Goal: Information Seeking & Learning: Learn about a topic

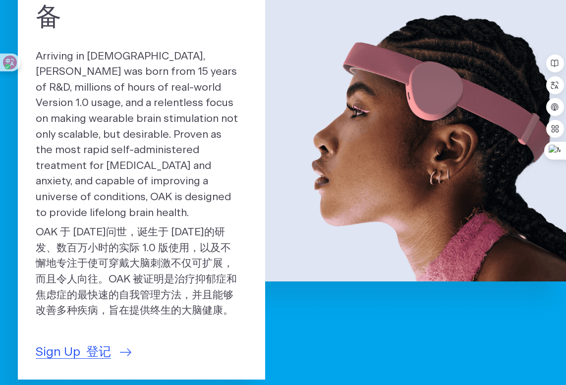
scroll to position [198, 0]
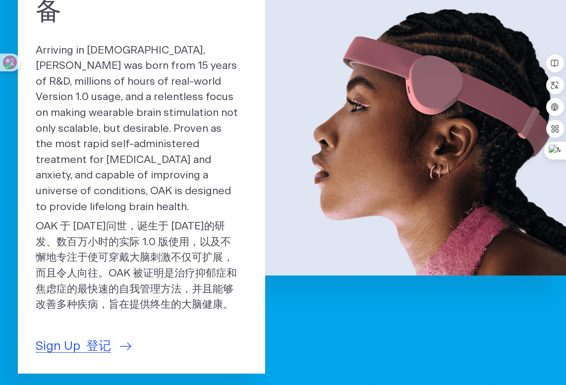
click at [216, 309] on div "A Superdevice for Mental Health 心理健康的超级设备 Arriving in [DEMOGRAPHIC_DATA], [PERS…" at bounding box center [141, 129] width 247 height 488
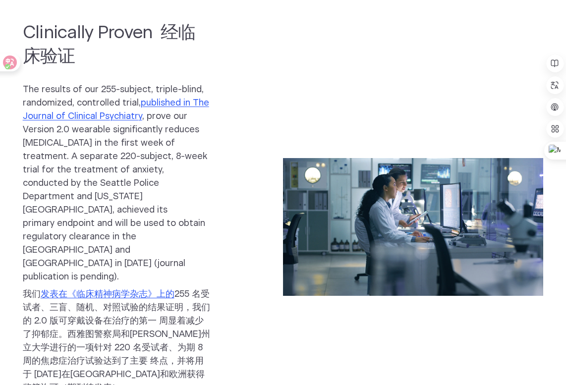
scroll to position [644, 0]
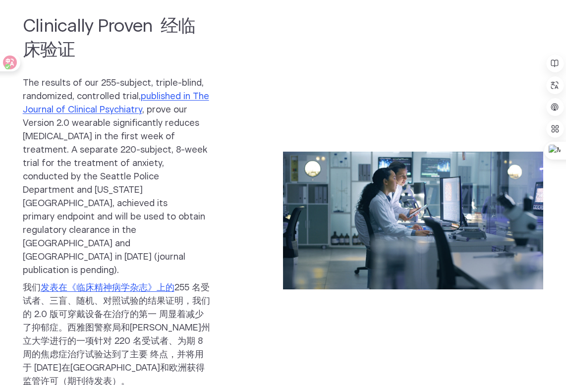
click at [219, 321] on div "Clinically Proven 经临床验证 The results of our 255-subject, triple-blind, randomize…" at bounding box center [135, 220] width 224 height 411
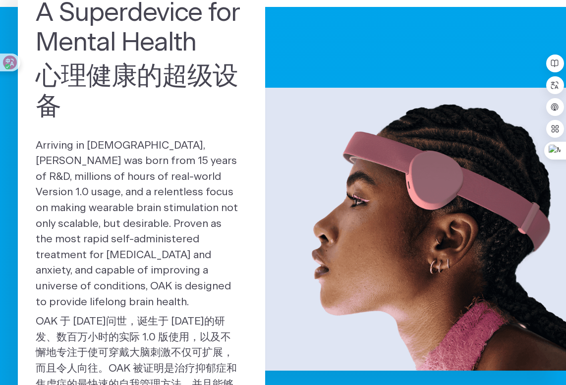
scroll to position [0, 0]
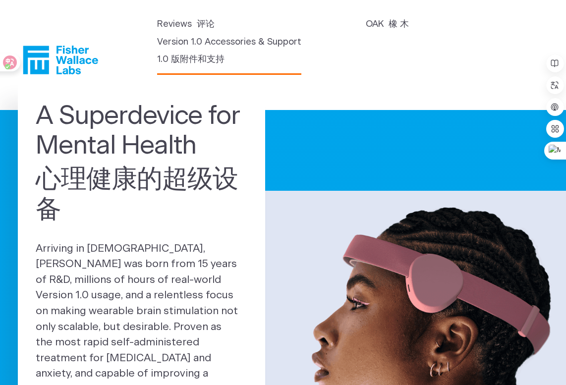
click at [183, 48] on link "Version 1.0 Accessories & Support 1.0 版附件和支持" at bounding box center [229, 53] width 144 height 35
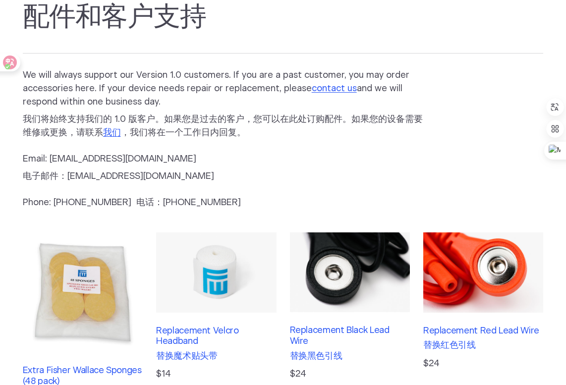
scroll to position [96, 0]
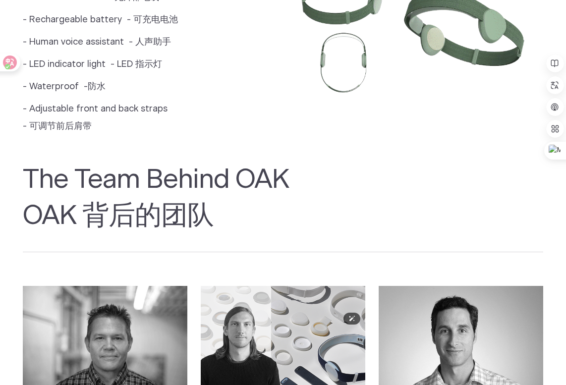
scroll to position [1338, 0]
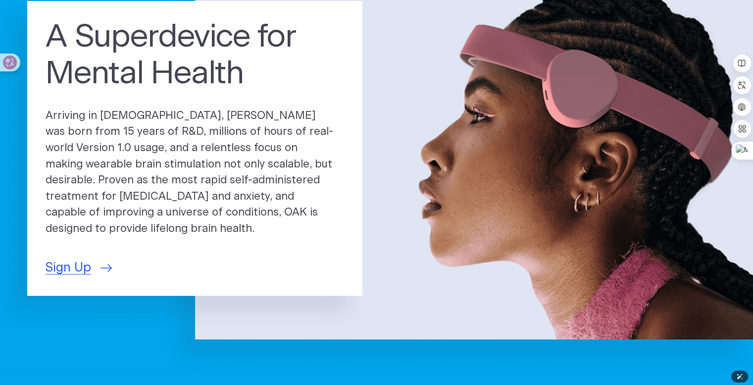
scroll to position [50, 0]
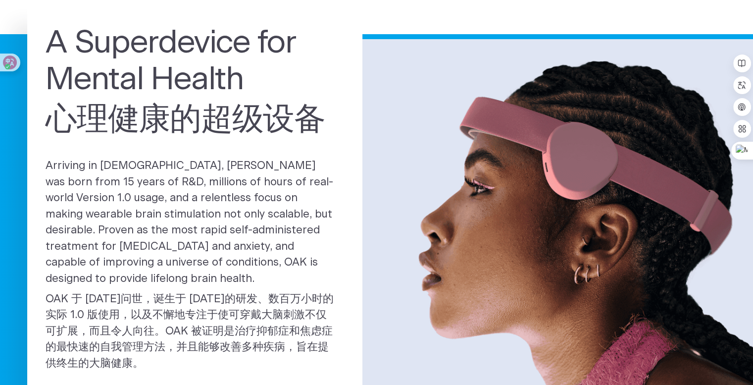
click at [173, 222] on p "Arriving in 2025, OAK was born from 15 years of R&D, millions of hours of real-…" at bounding box center [195, 267] width 299 height 218
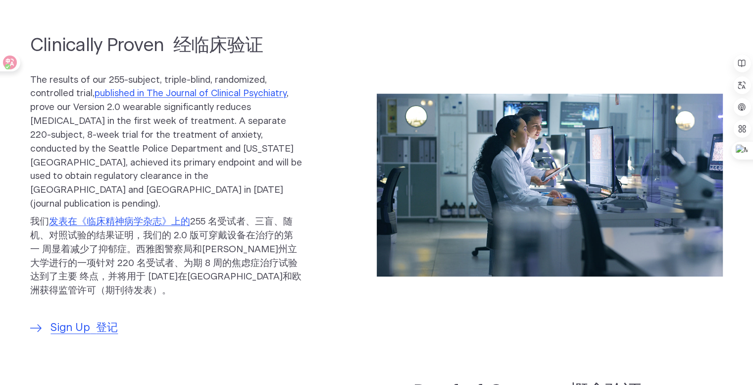
scroll to position [495, 0]
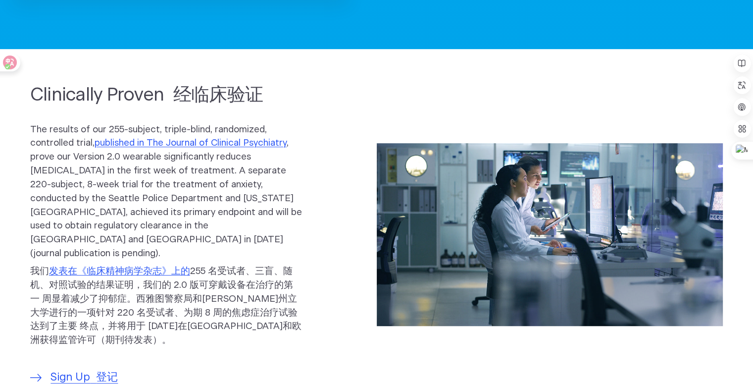
click at [149, 295] on font "我们 发表在《临床精神病学杂志》上的 255 名受试者、三盲、随机、对照试验的结果证明，我们的 2.0 版可穿戴设备在治疗的第一 周显着减少了抑郁症。西雅图警…" at bounding box center [165, 306] width 271 height 78
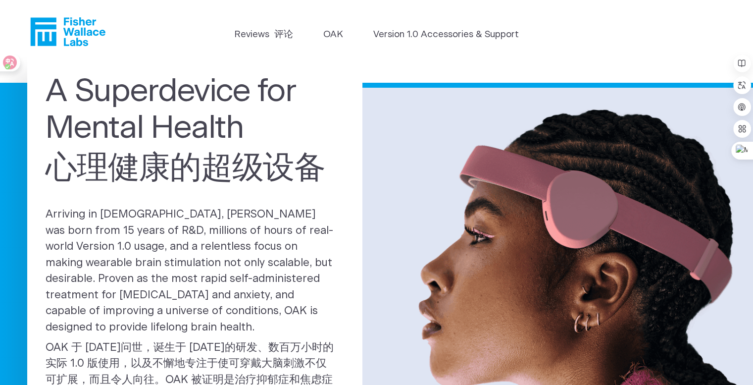
scroll to position [0, 0]
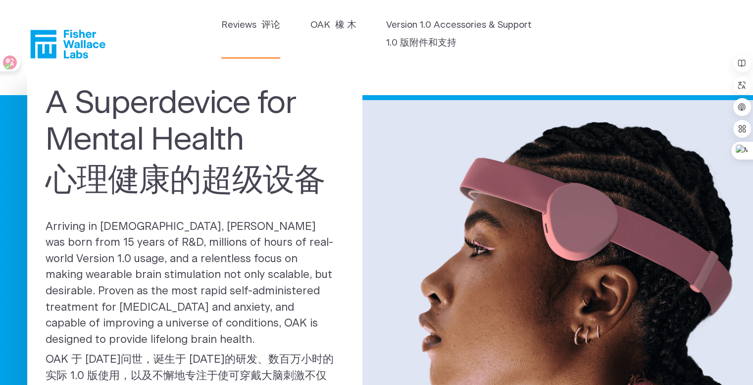
click at [274, 27] on font "评论" at bounding box center [271, 24] width 19 height 9
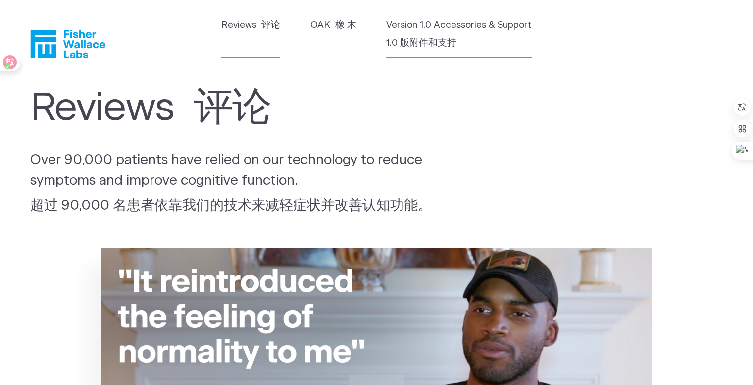
click at [451, 21] on link "Version 1.0 Accessories & Support 1.0 版附件和支持" at bounding box center [459, 36] width 146 height 36
